Goal: Information Seeking & Learning: Learn about a topic

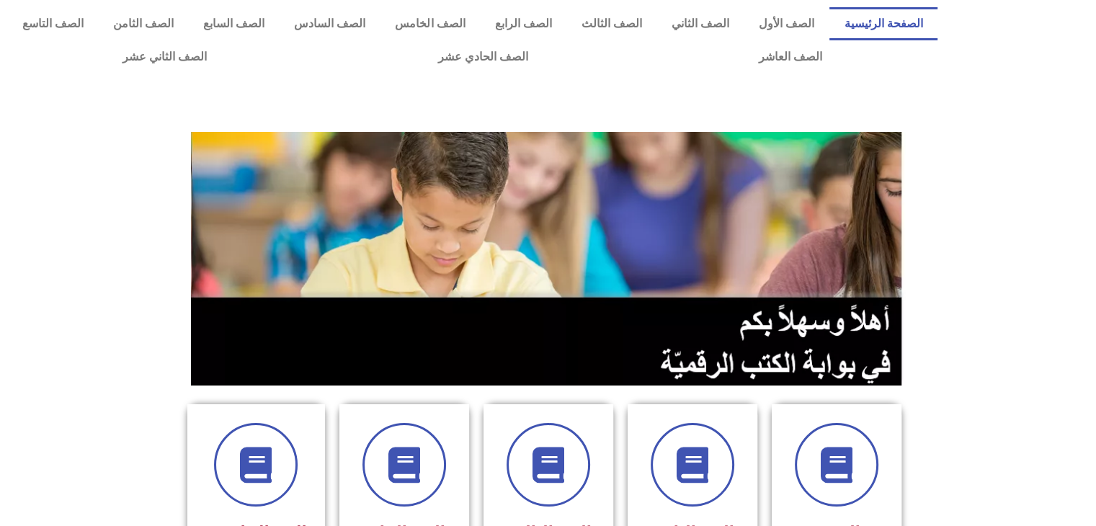
drag, startPoint x: 1094, startPoint y: 130, endPoint x: 1092, endPoint y: 175, distance: 44.7
click at [1092, 175] on section at bounding box center [548, 258] width 1096 height 275
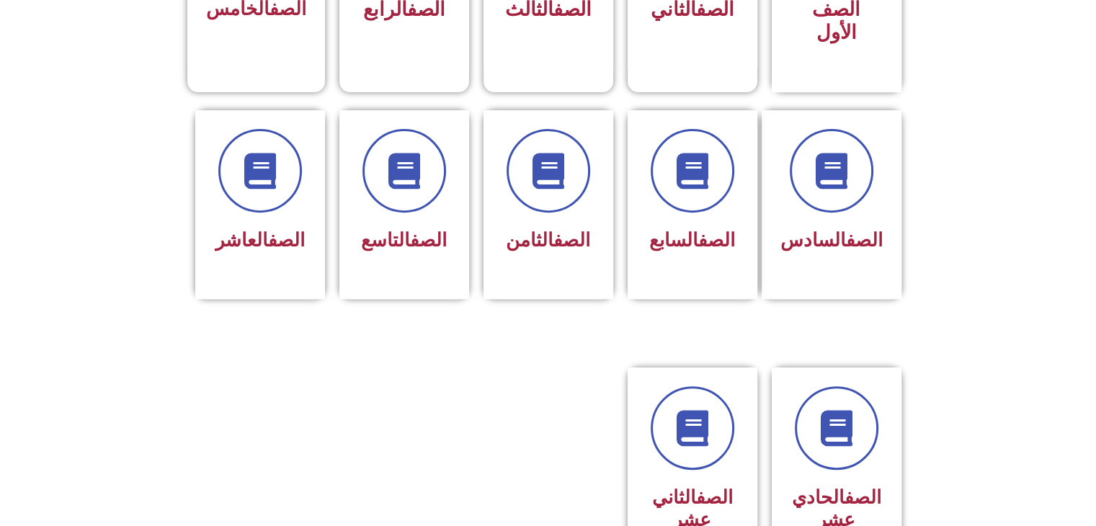
scroll to position [623, 0]
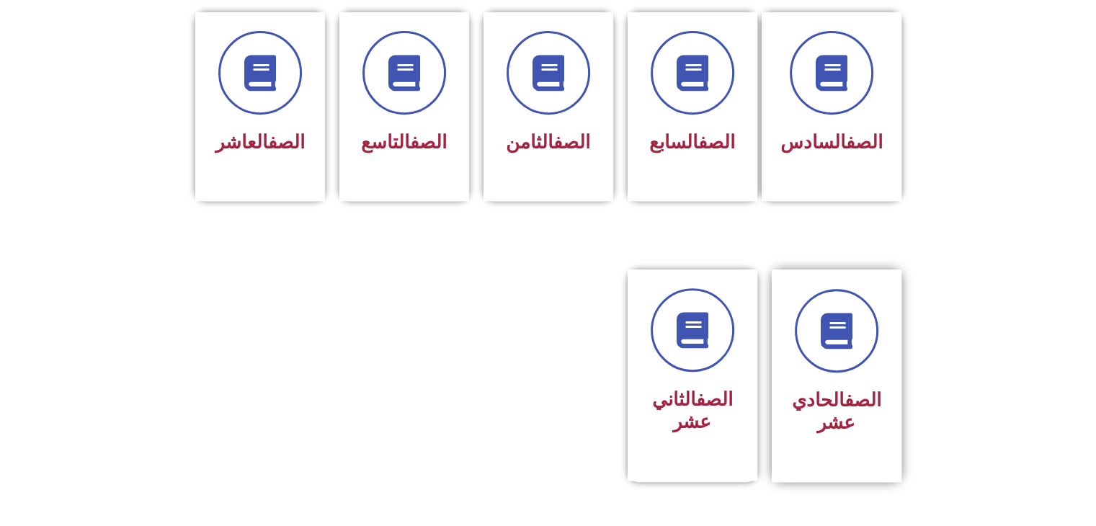
click at [888, 377] on div "الصف الحادي عشر" at bounding box center [837, 376] width 130 height 213
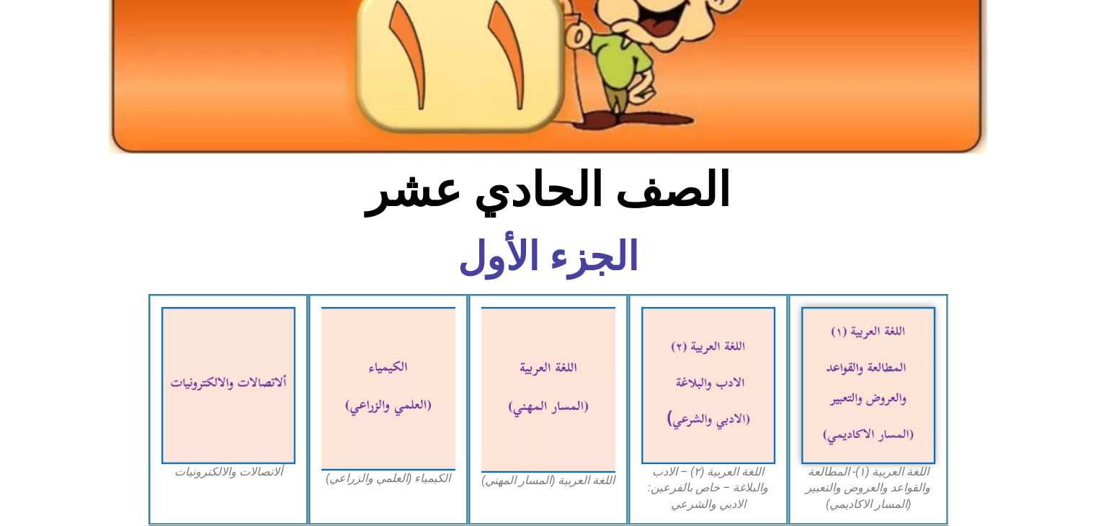
scroll to position [200, 0]
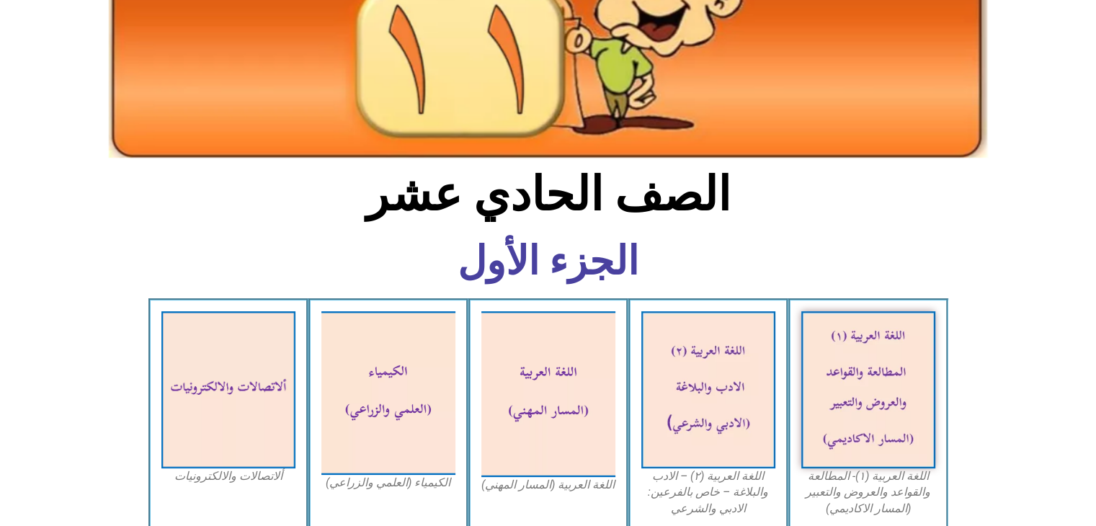
drag, startPoint x: 1093, startPoint y: 69, endPoint x: 1095, endPoint y: 93, distance: 23.9
click at [1095, 93] on div at bounding box center [548, 48] width 1096 height 234
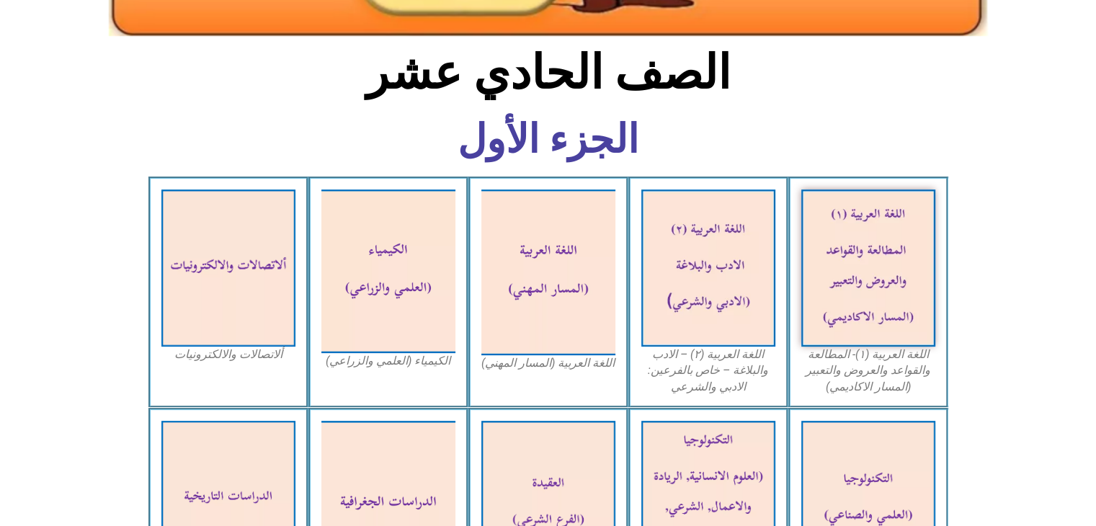
scroll to position [334, 0]
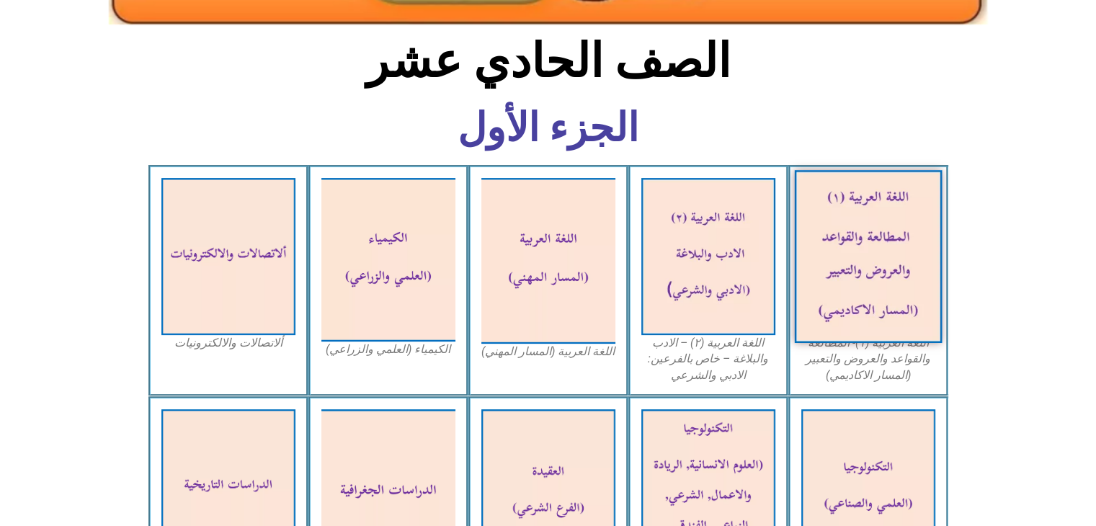
click at [823, 292] on img at bounding box center [868, 256] width 148 height 173
drag, startPoint x: 816, startPoint y: 241, endPoint x: 939, endPoint y: 301, distance: 136.7
click at [939, 301] on img at bounding box center [868, 256] width 148 height 173
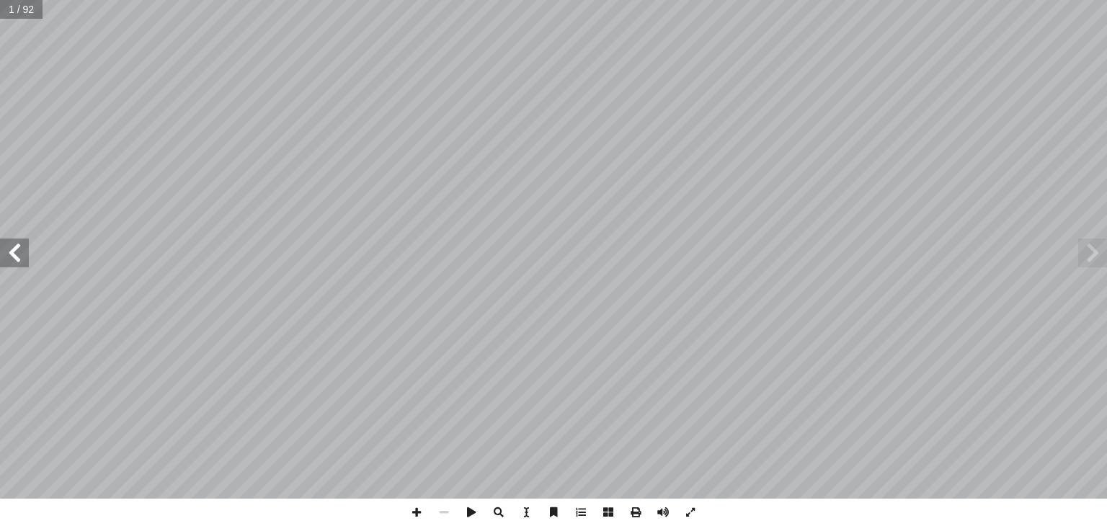
click at [1092, 263] on span at bounding box center [1092, 253] width 29 height 29
click at [17, 254] on span at bounding box center [14, 253] width 29 height 29
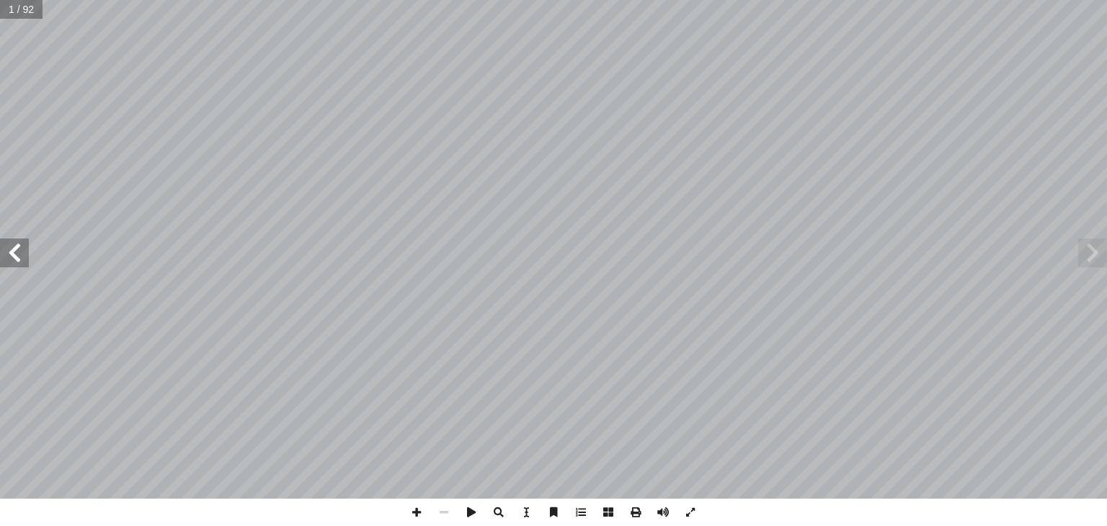
click at [17, 254] on span at bounding box center [14, 253] width 29 height 29
click at [1078, 247] on span at bounding box center [1092, 253] width 29 height 29
drag, startPoint x: 646, startPoint y: 498, endPoint x: 20, endPoint y: 262, distance: 668.6
click at [20, 262] on span at bounding box center [14, 253] width 29 height 29
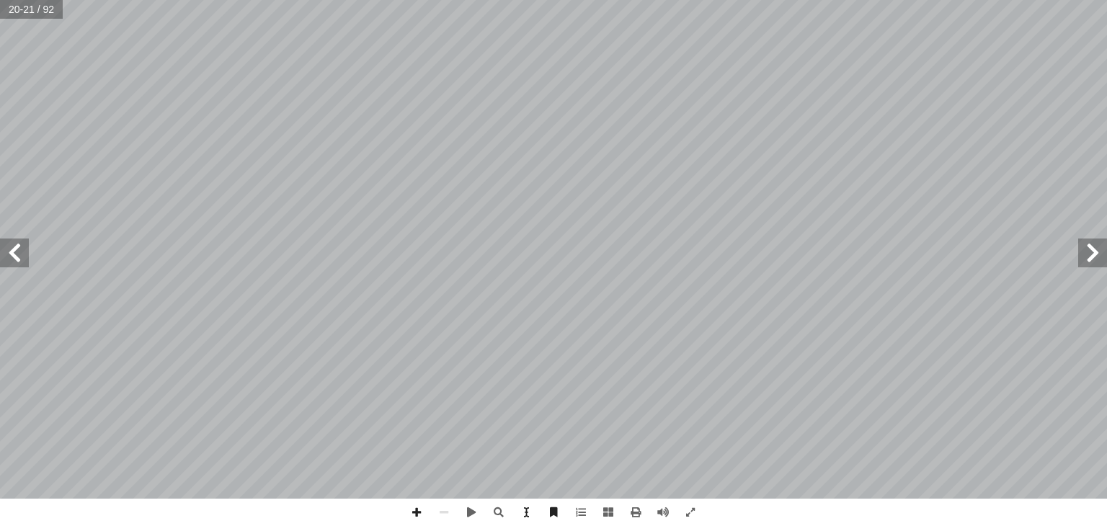
click at [1087, 262] on span at bounding box center [1092, 253] width 29 height 29
click at [1100, 250] on span at bounding box center [1092, 253] width 29 height 29
click at [20, 257] on span at bounding box center [14, 253] width 29 height 29
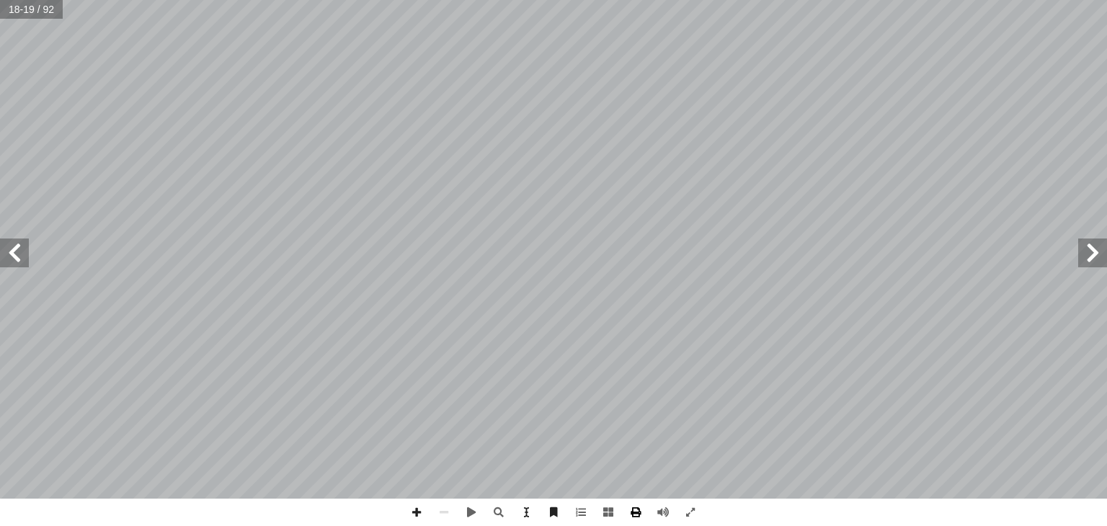
click at [634, 515] on span at bounding box center [635, 512] width 27 height 27
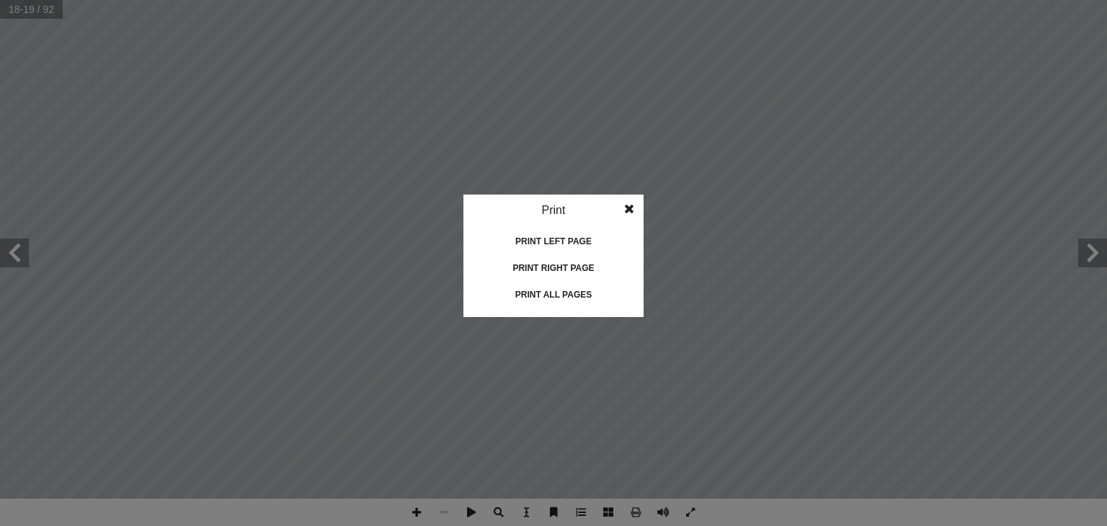
click at [44, 245] on idv "Print Print current page Print left page Print right page Print all pages" at bounding box center [553, 263] width 1107 height 526
click at [628, 212] on span at bounding box center [629, 209] width 26 height 29
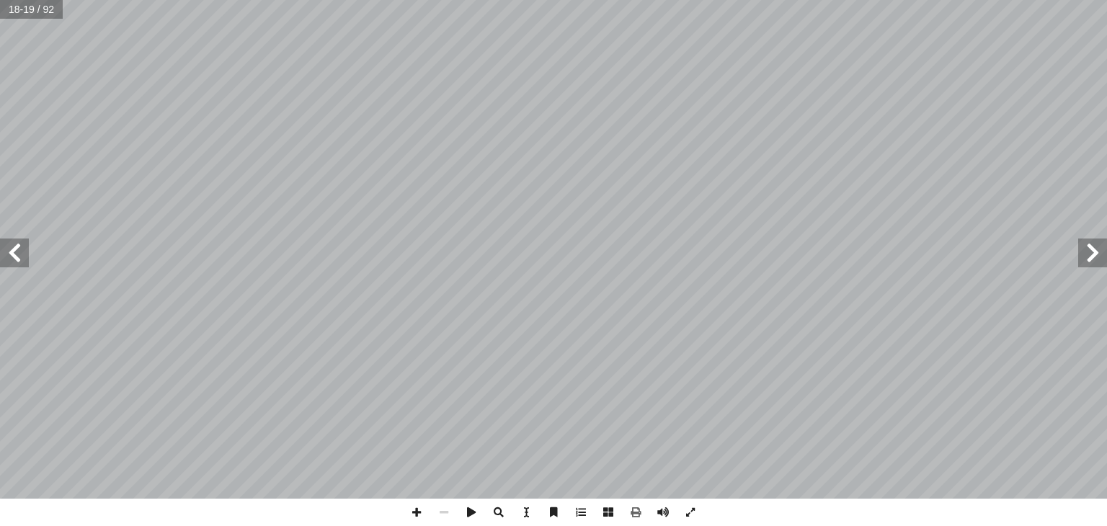
click at [12, 252] on span at bounding box center [14, 253] width 29 height 29
click at [1098, 251] on span at bounding box center [1092, 253] width 29 height 29
click at [27, 262] on span at bounding box center [14, 253] width 29 height 29
